Goal: Use online tool/utility: Utilize a website feature to perform a specific function

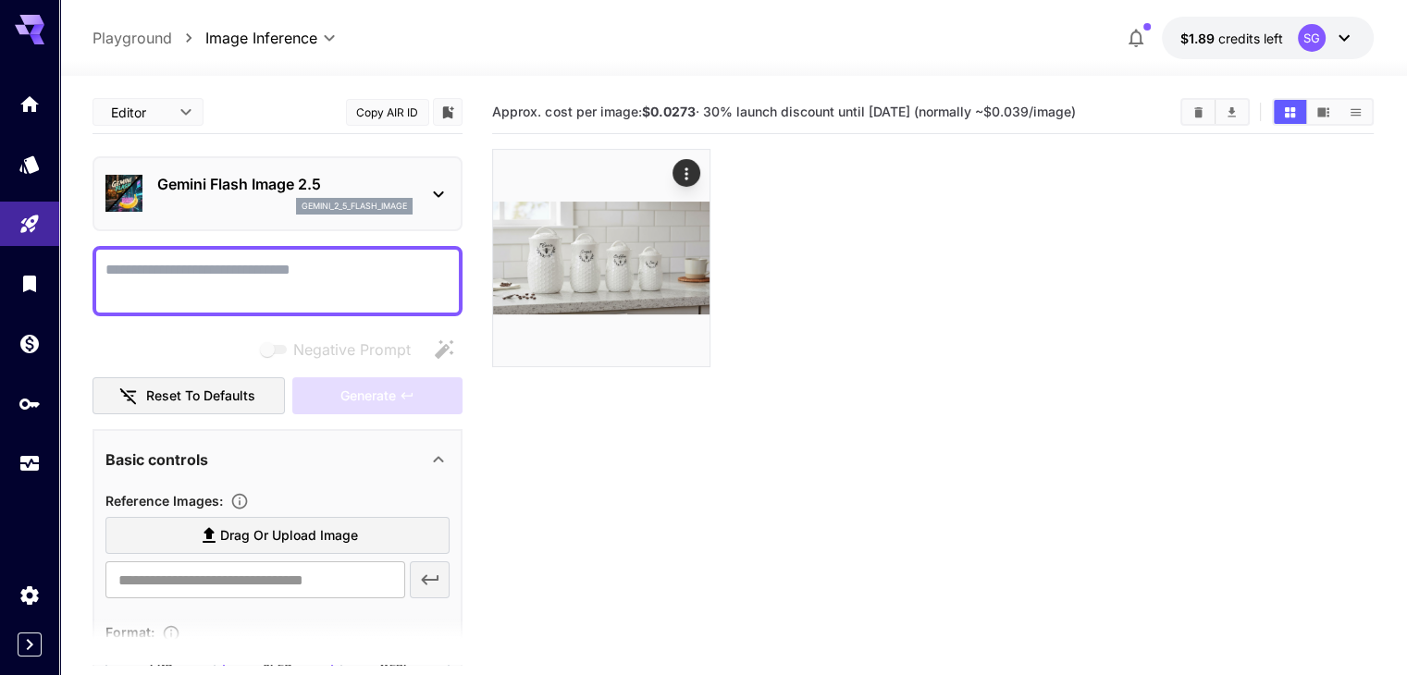
click at [433, 188] on icon at bounding box center [438, 194] width 22 height 22
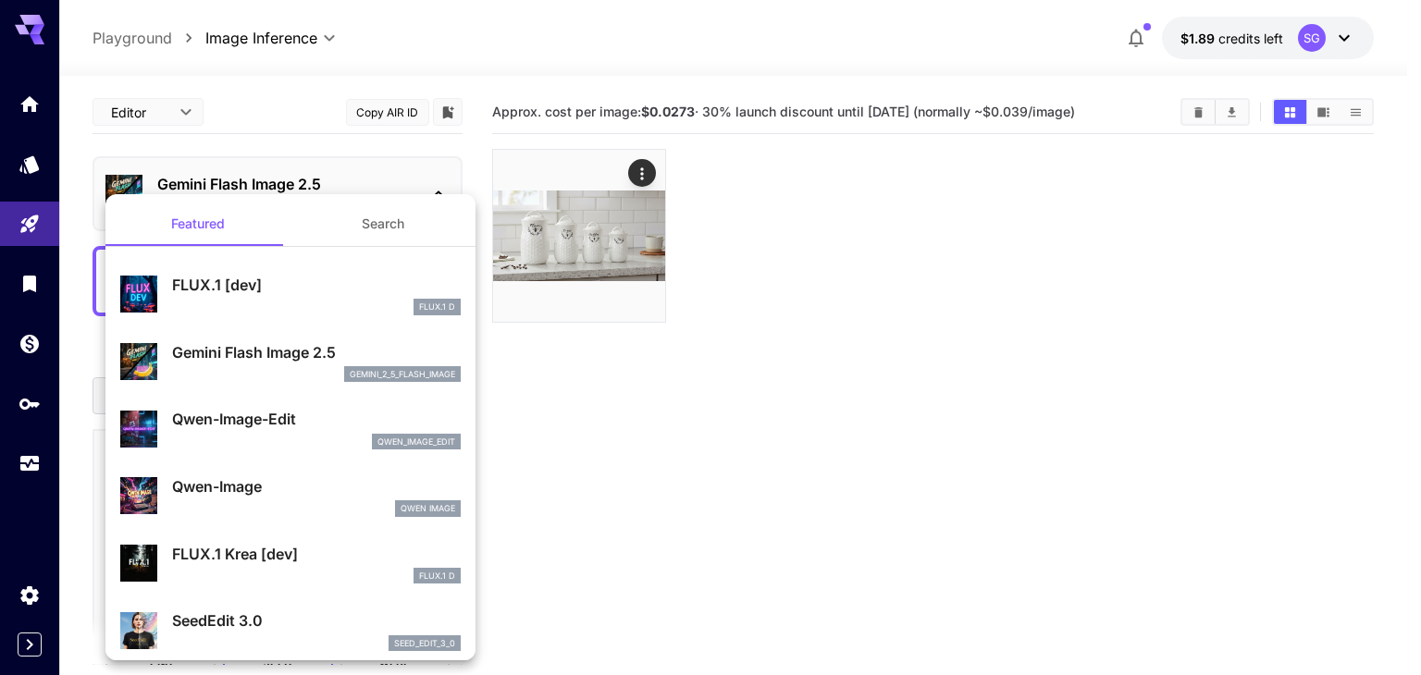
click at [235, 288] on p "FLUX.1 [dev]" at bounding box center [316, 285] width 289 height 22
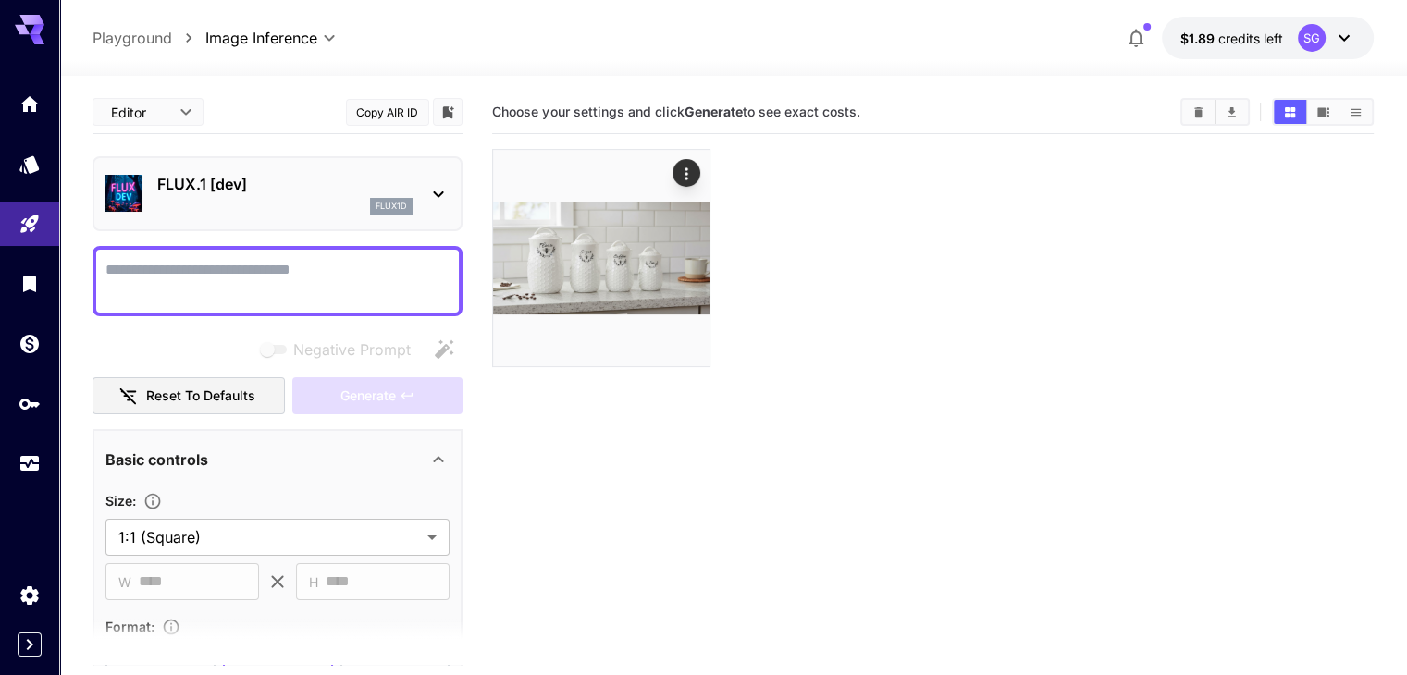
click at [439, 194] on icon at bounding box center [439, 194] width 10 height 6
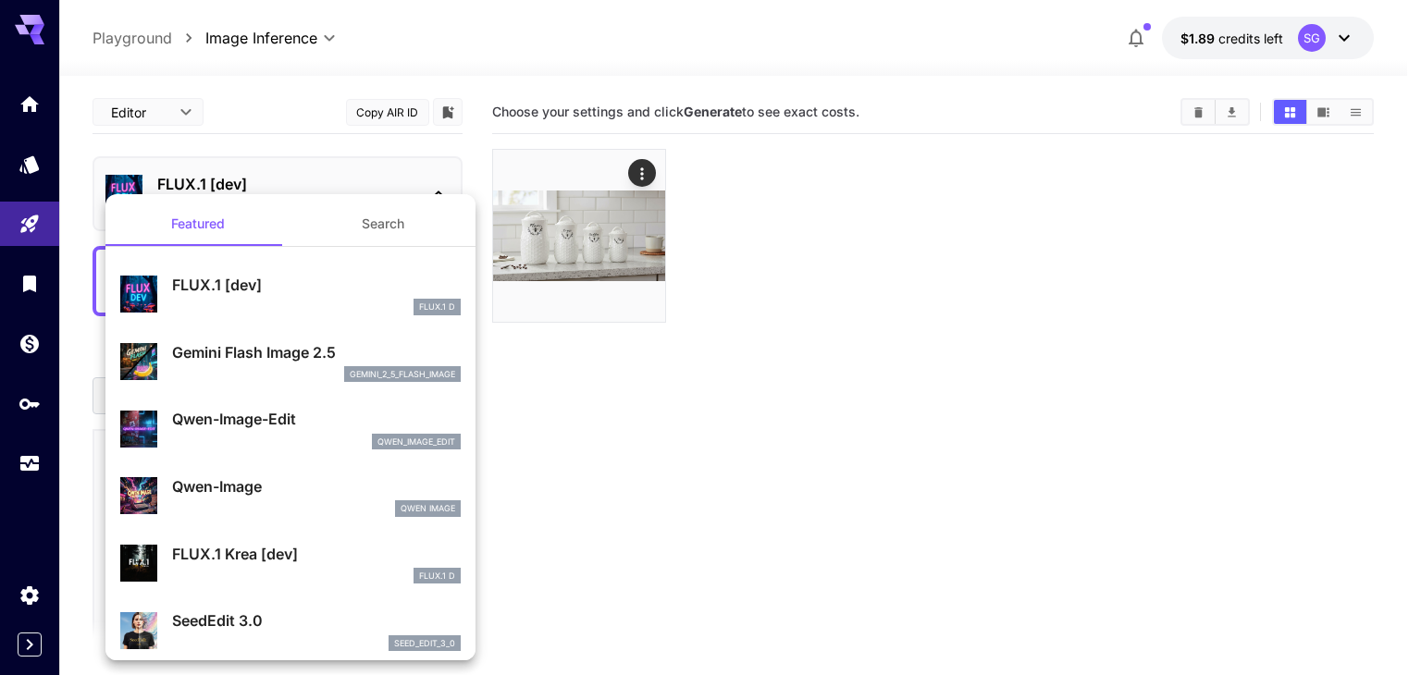
click at [285, 413] on p "Qwen-Image-Edit" at bounding box center [316, 419] width 289 height 22
type input "*"
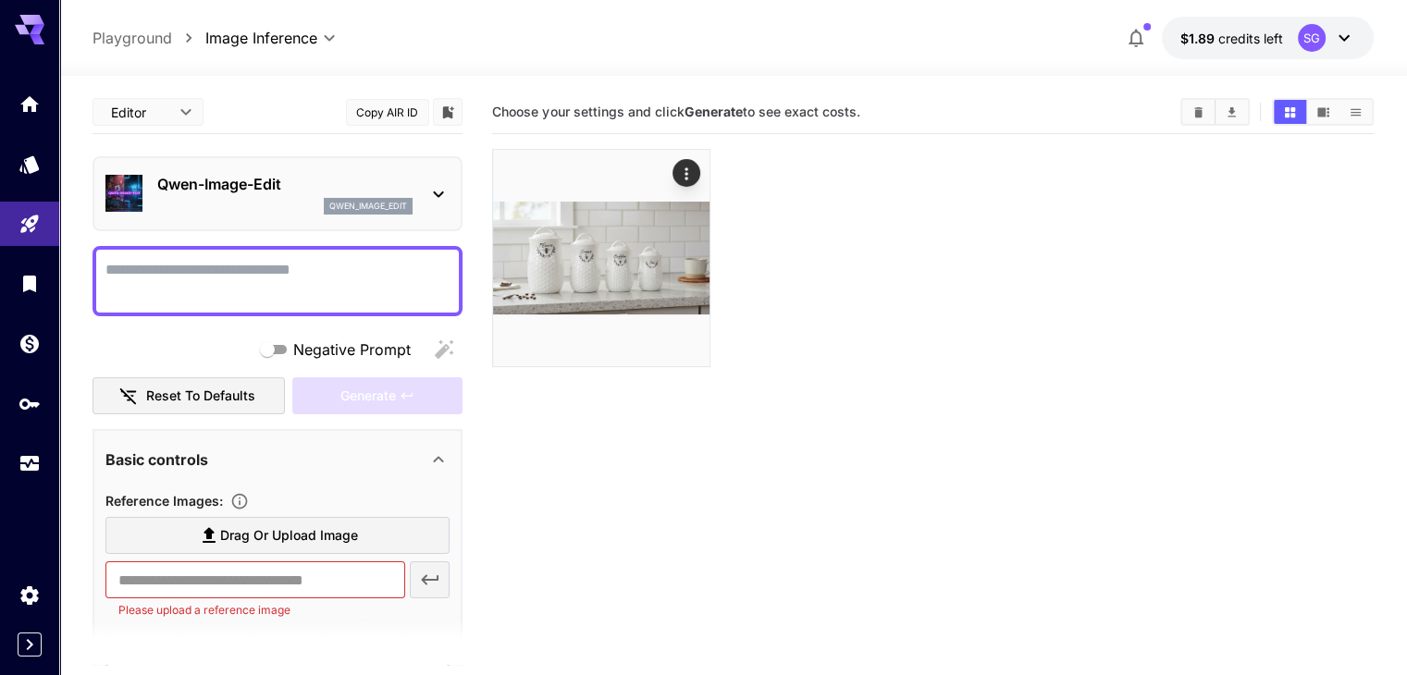
click at [438, 193] on icon at bounding box center [438, 194] width 22 height 22
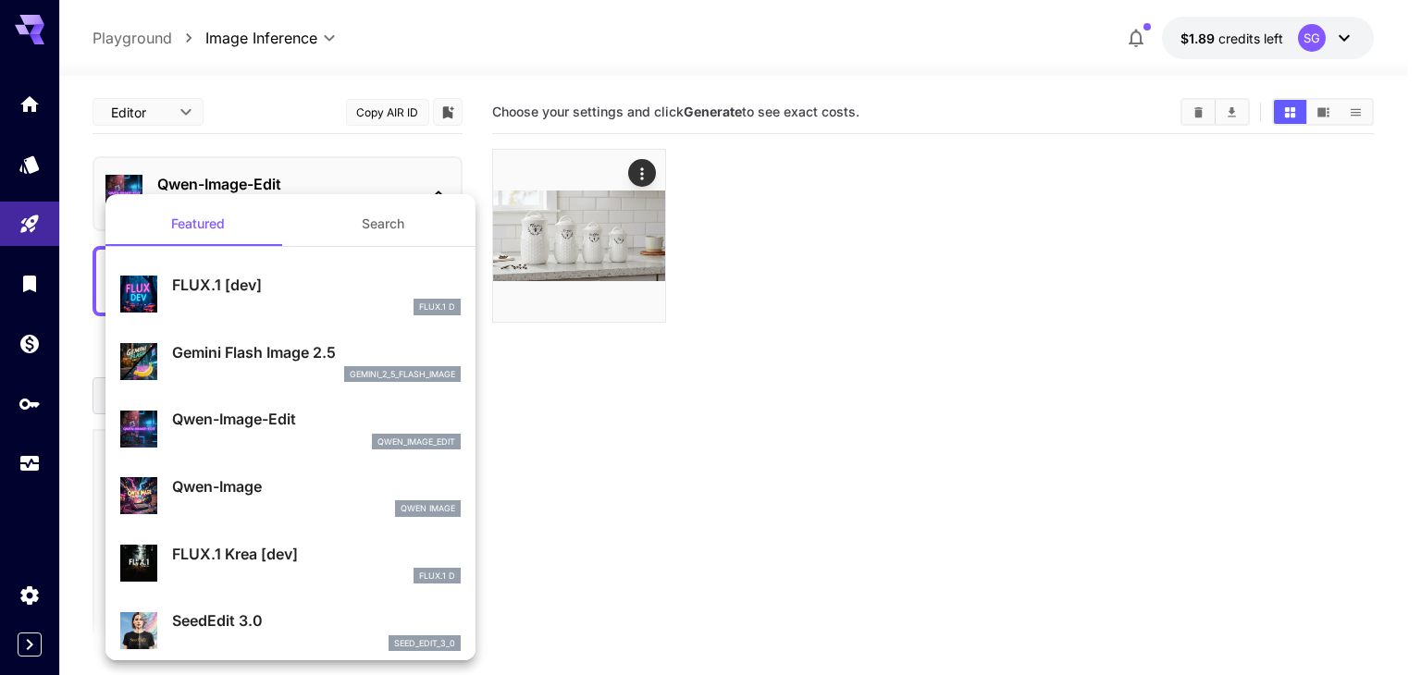
click at [274, 349] on p "Gemini Flash Image 2.5" at bounding box center [316, 352] width 289 height 22
